Goal: Information Seeking & Learning: Learn about a topic

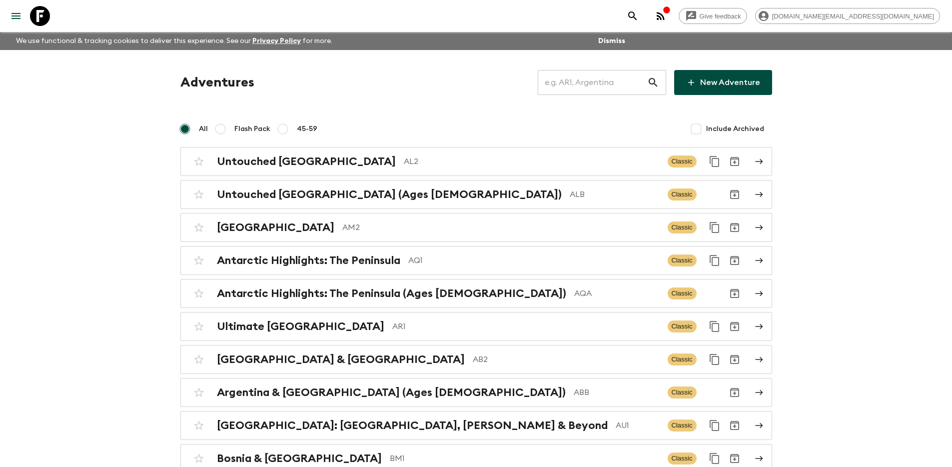
click at [598, 82] on input "text" at bounding box center [592, 82] width 109 height 28
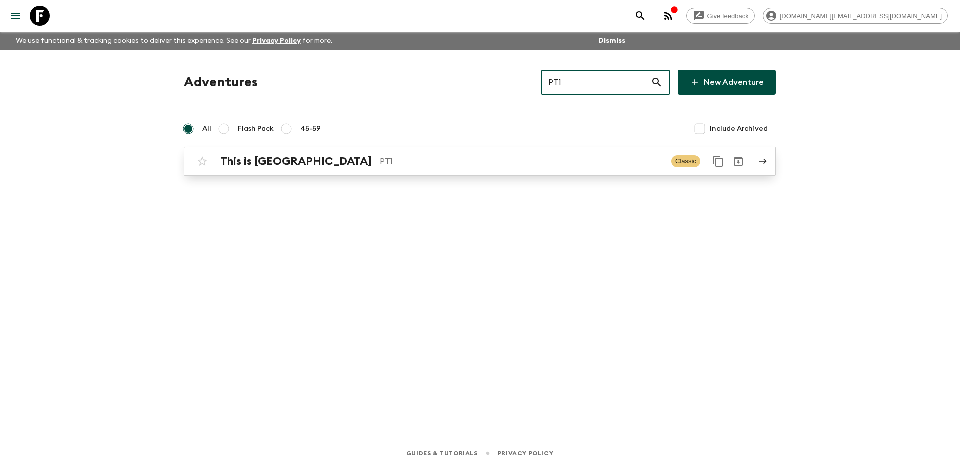
type input "PT1"
click at [535, 169] on div "This is Portugal PT1 Classic" at bounding box center [460, 161] width 536 height 20
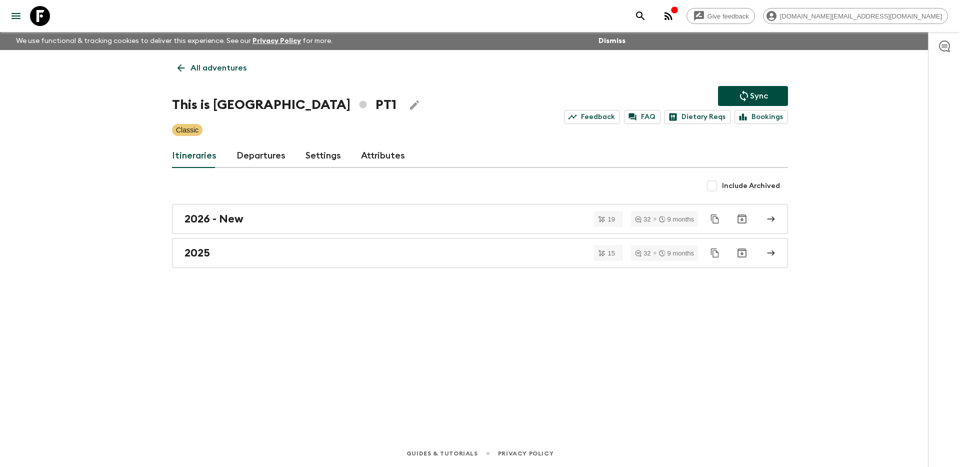
click at [371, 149] on link "Attributes" at bounding box center [383, 156] width 44 height 24
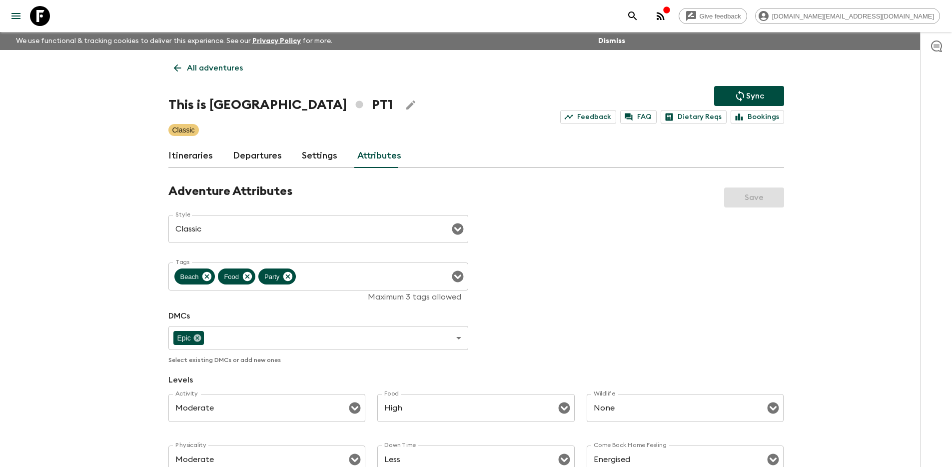
click at [295, 153] on div "Itineraries Departures Settings Attributes" at bounding box center [476, 156] width 616 height 24
click at [213, 154] on div "Itineraries Departures Settings Attributes" at bounding box center [476, 156] width 616 height 24
click at [200, 153] on link "Itineraries" at bounding box center [190, 156] width 44 height 24
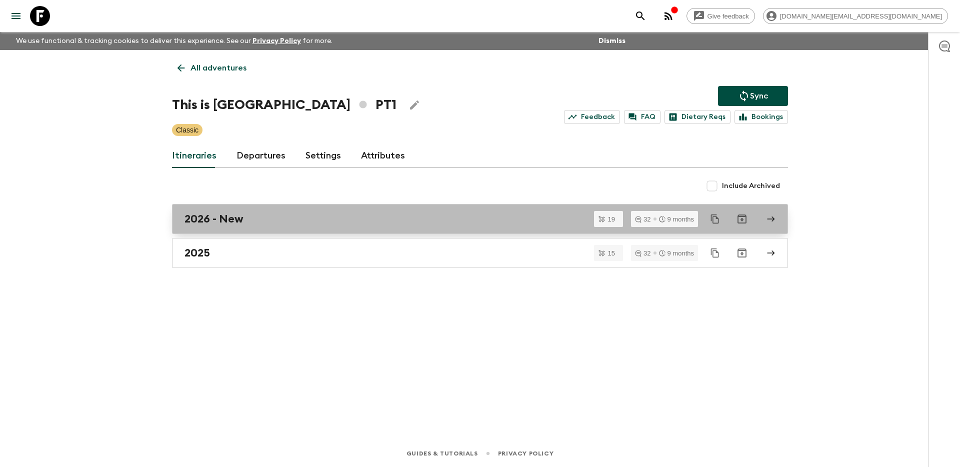
click at [243, 218] on h2 "2026 - New" at bounding box center [213, 218] width 59 height 13
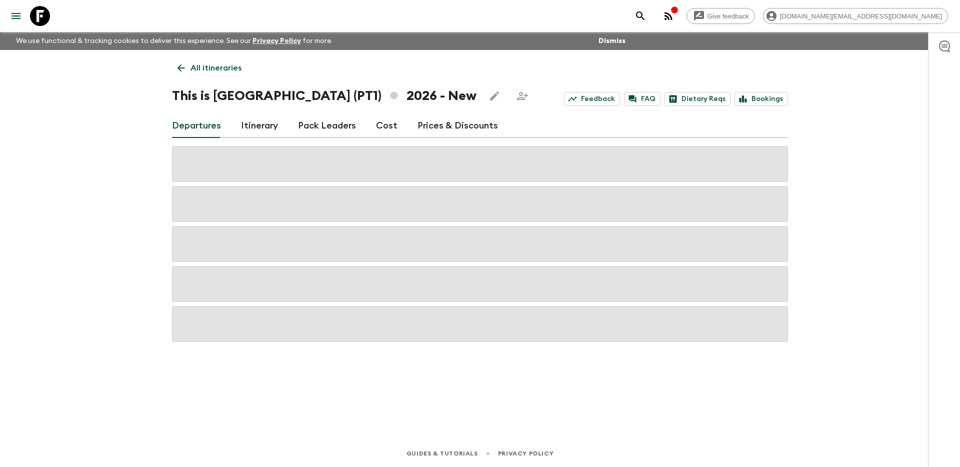
click at [257, 128] on link "Itinerary" at bounding box center [259, 126] width 37 height 24
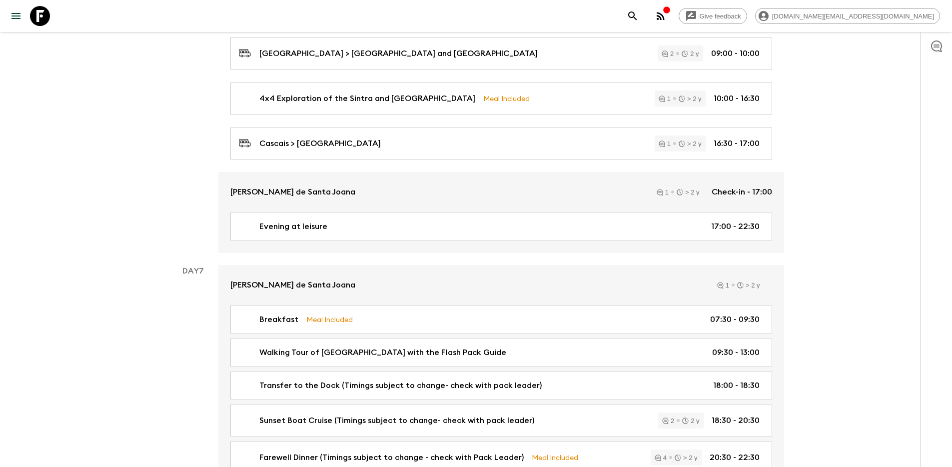
scroll to position [1547, 0]
